Goal: Information Seeking & Learning: Learn about a topic

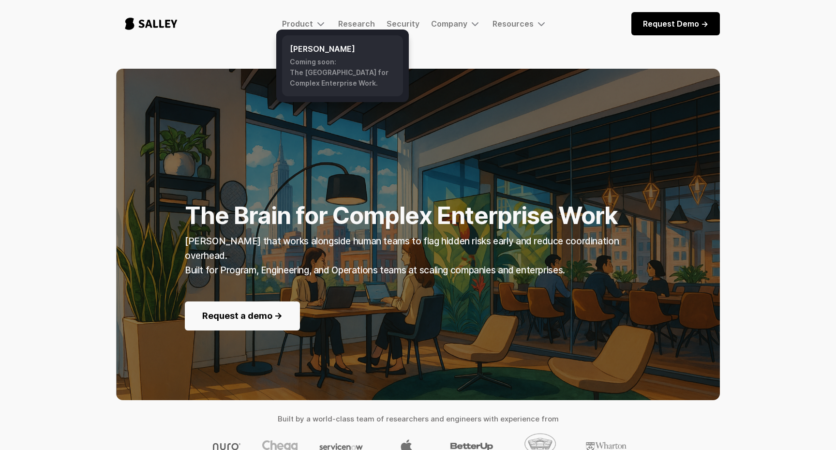
click at [302, 72] on div "Coming soon: The AI Nerve Center for Complex Enterprise Work." at bounding box center [343, 73] width 106 height 32
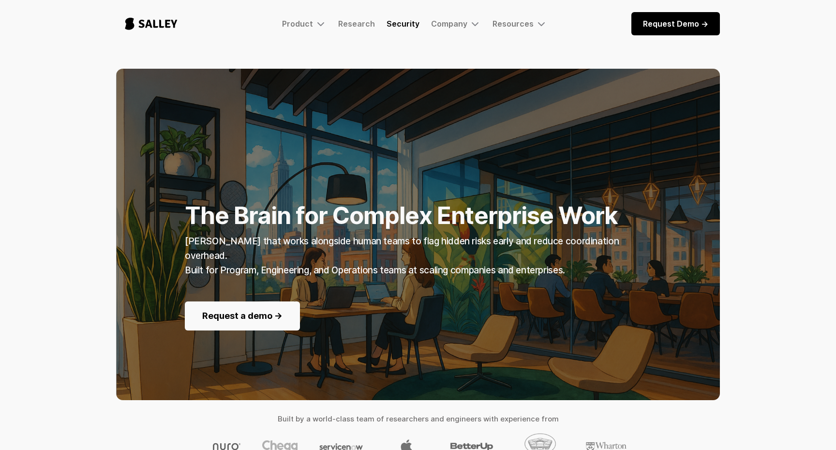
click at [409, 23] on link "Security" at bounding box center [403, 24] width 33 height 10
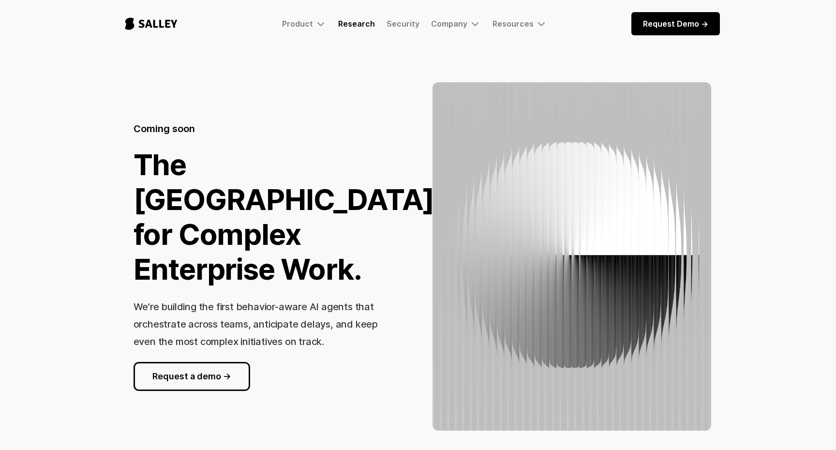
click at [363, 21] on link "Research" at bounding box center [356, 24] width 37 height 10
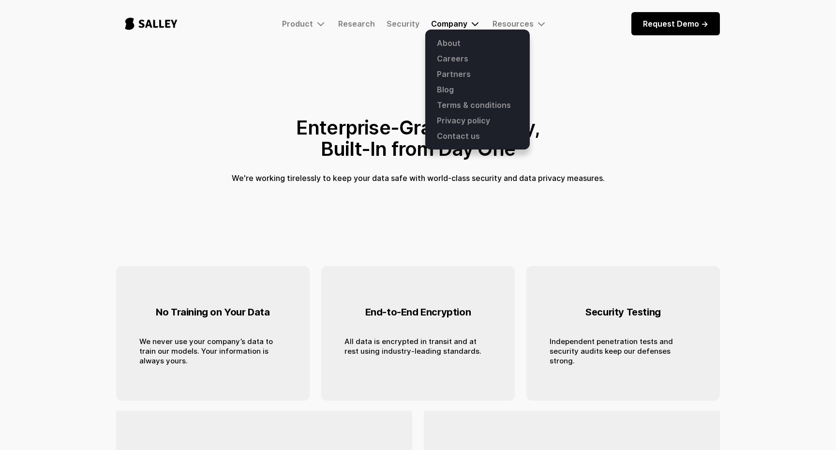
click at [452, 24] on div "Company" at bounding box center [449, 24] width 36 height 10
click at [456, 22] on div "Company" at bounding box center [449, 24] width 36 height 10
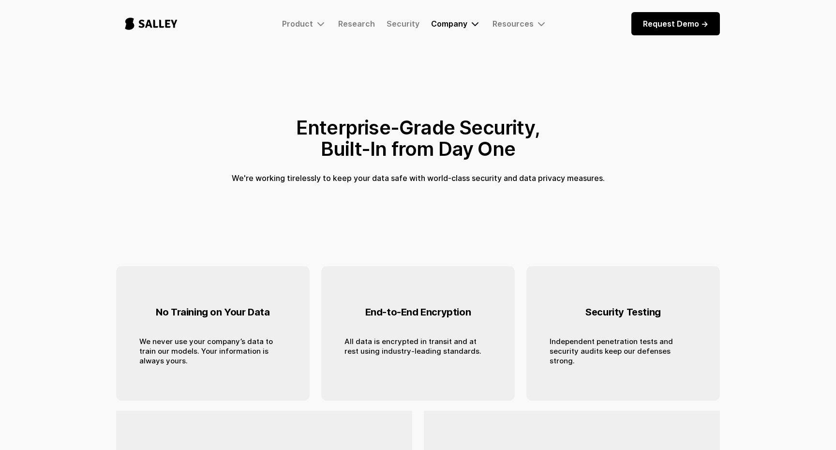
click at [454, 27] on div "Company" at bounding box center [449, 24] width 36 height 10
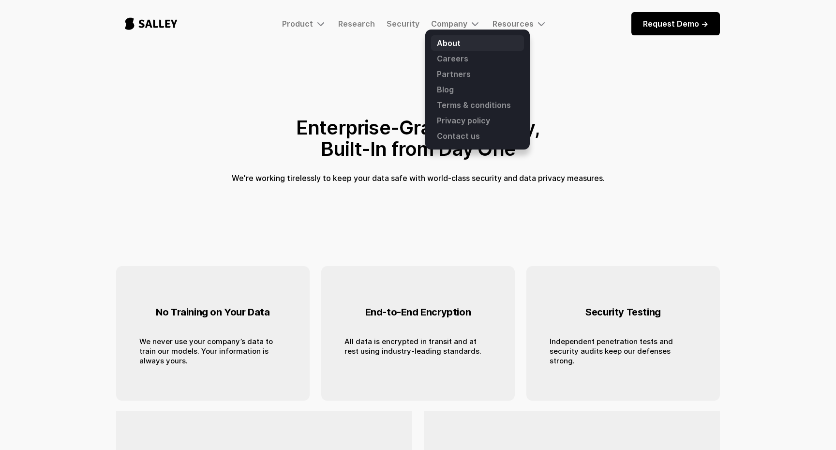
click at [450, 46] on link "About" at bounding box center [477, 42] width 93 height 15
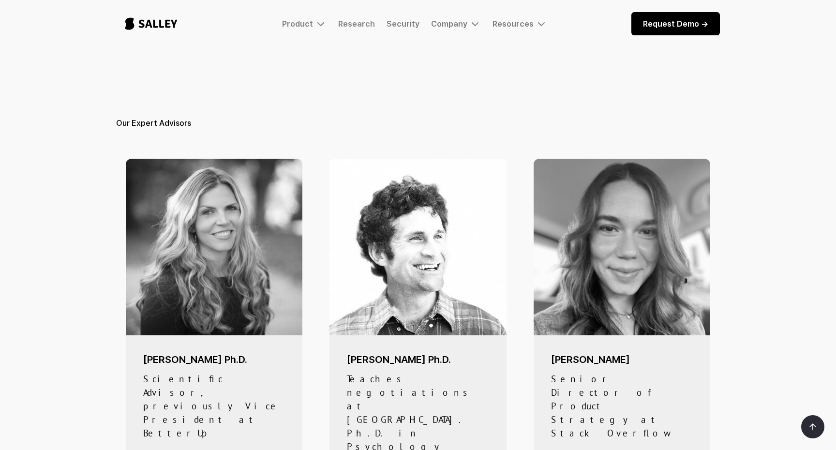
scroll to position [401, 0]
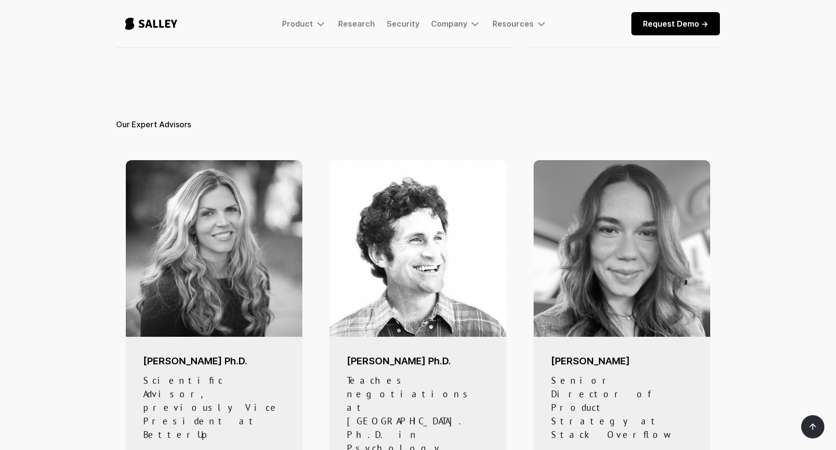
click at [128, 19] on img "home" at bounding box center [151, 24] width 70 height 32
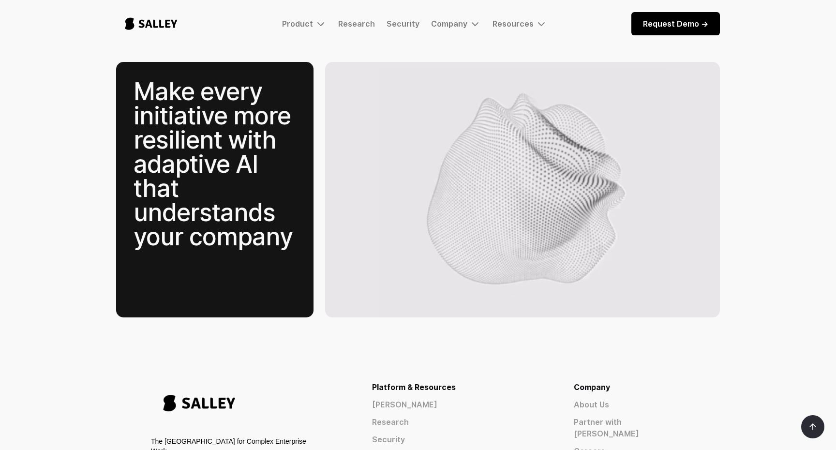
scroll to position [1503, 0]
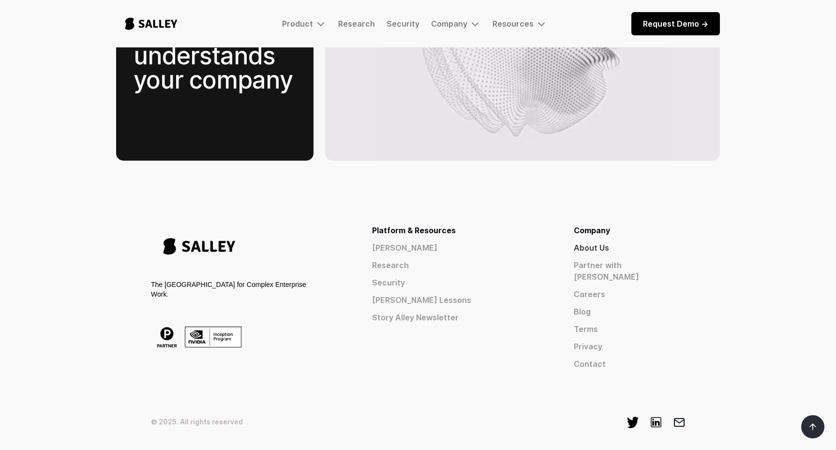
click at [629, 242] on link "About Us" at bounding box center [629, 248] width 111 height 12
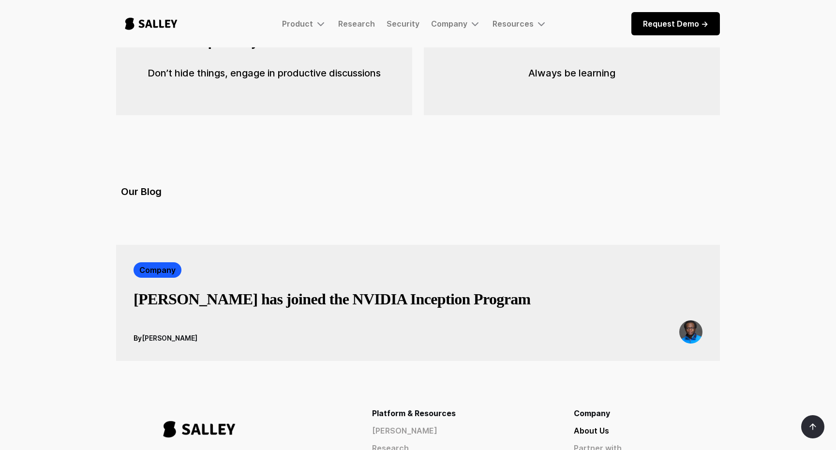
scroll to position [1554, 0]
click at [325, 290] on h3 "[PERSON_NAME] has joined the NVIDIA Inception Program" at bounding box center [332, 299] width 397 height 19
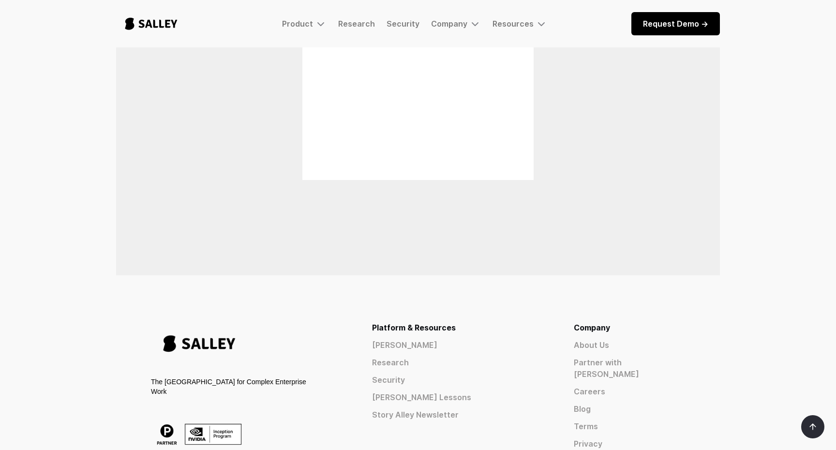
scroll to position [1064, 0]
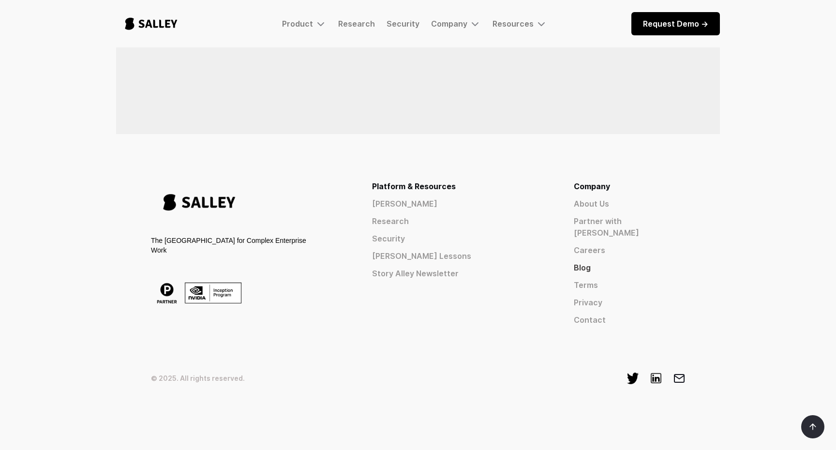
click at [627, 263] on link "Blog" at bounding box center [629, 268] width 111 height 12
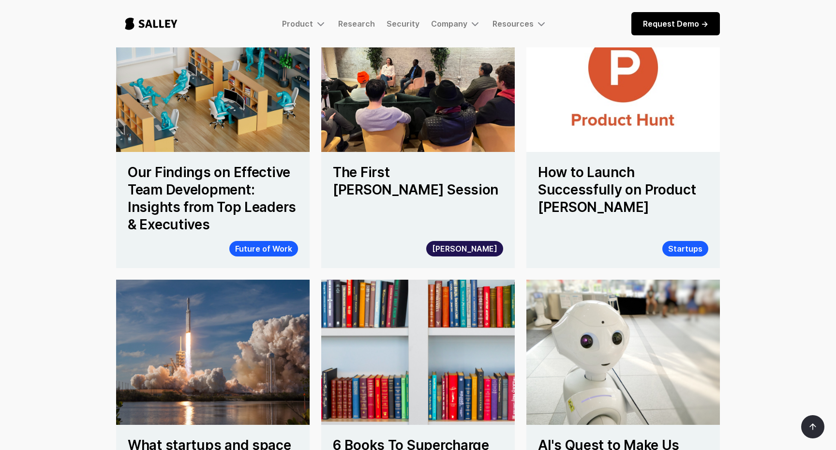
scroll to position [633, 0]
